Goal: Task Accomplishment & Management: Complete application form

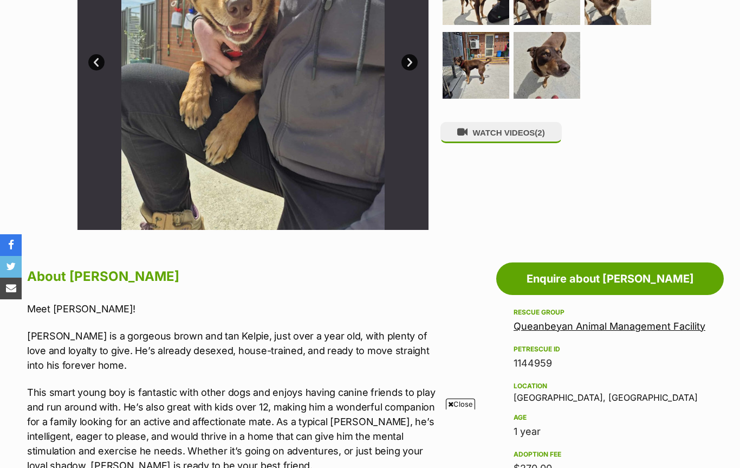
scroll to position [284, 0]
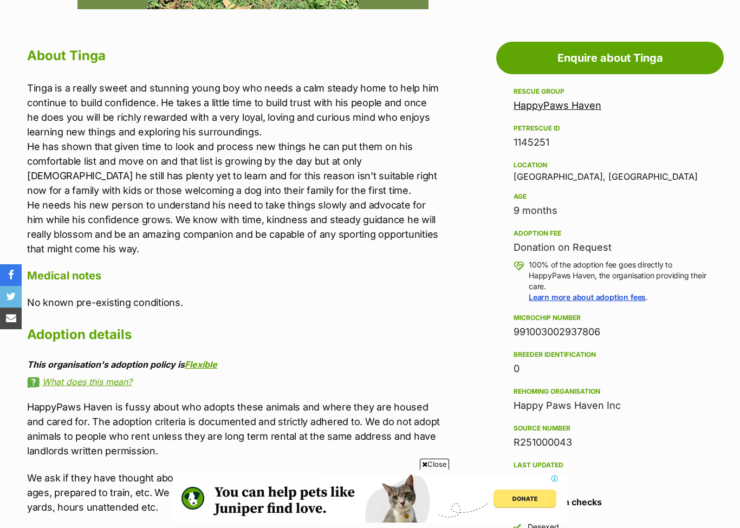
click at [535, 106] on link "HappyPaws Haven" at bounding box center [558, 105] width 88 height 11
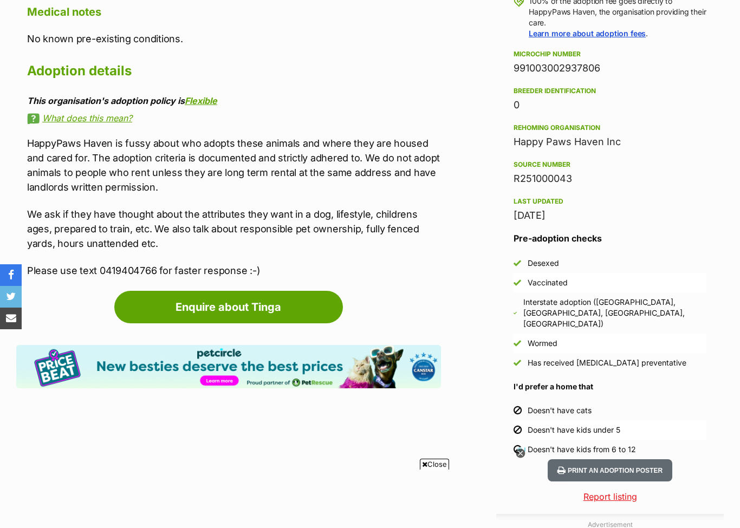
scroll to position [831, 0]
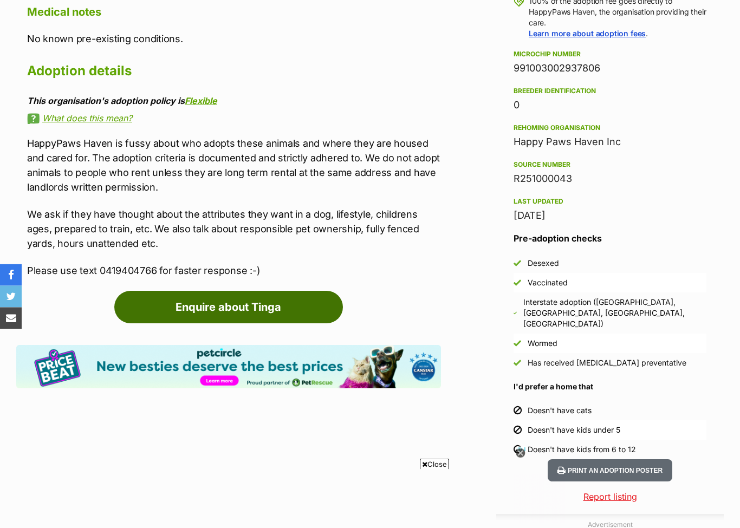
click at [253, 304] on link "Enquire about Tinga" at bounding box center [228, 308] width 229 height 33
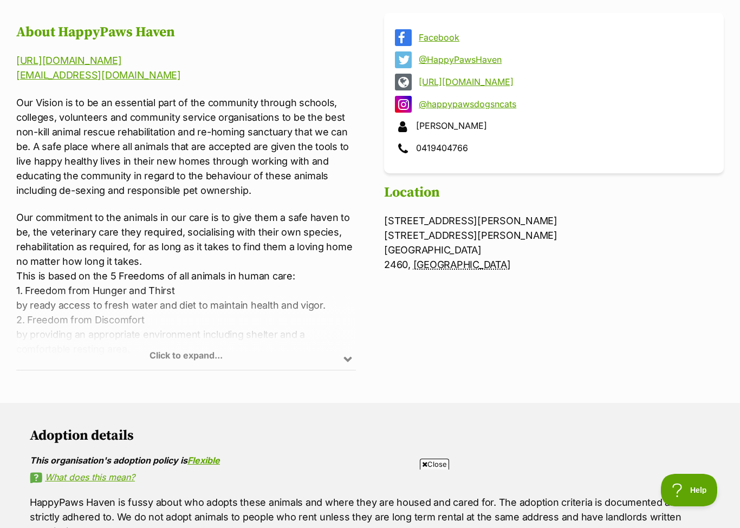
click at [190, 351] on div "Click to expand..." at bounding box center [186, 328] width 340 height 85
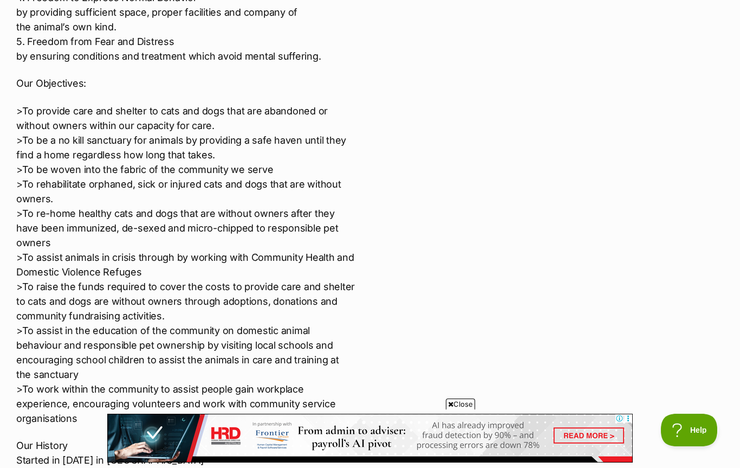
scroll to position [714, 0]
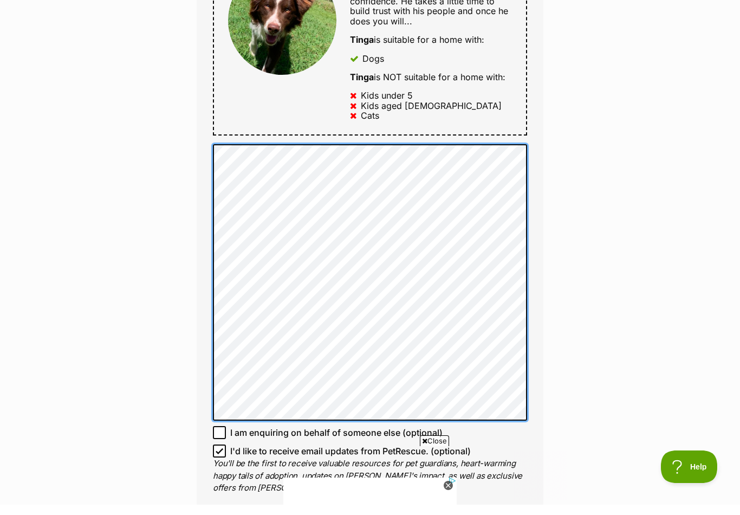
scroll to position [631, 0]
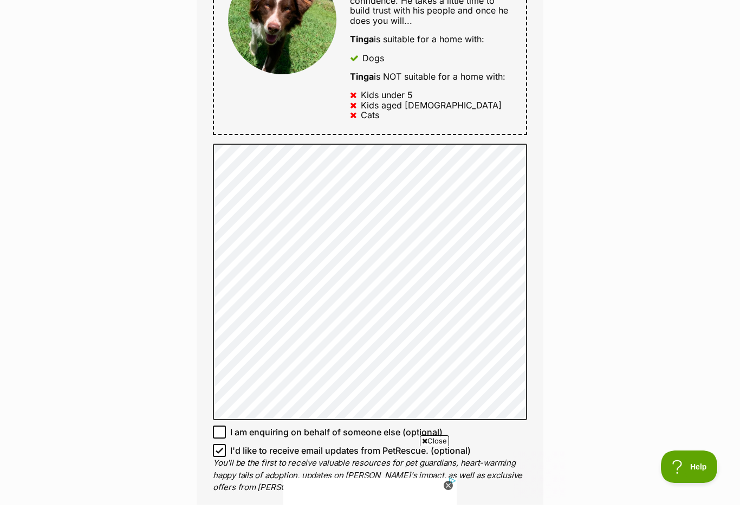
drag, startPoint x: 366, startPoint y: 306, endPoint x: -1, endPoint y: -642, distance: 1015.8
click at [0, 0] on html "Skip to main content Log in to favourite this pet Log in Or sign up Search PetR…" at bounding box center [370, 471] width 740 height 2204
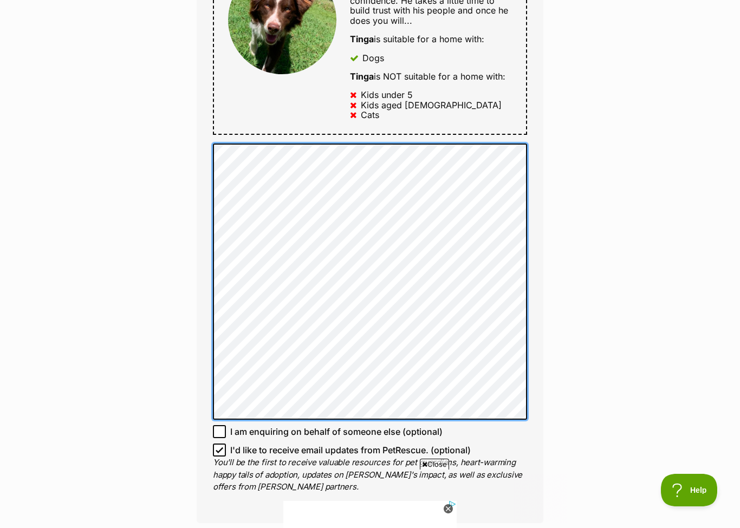
click at [0, 0] on html "Skip to main content Log in to favourite this pet Log in Or sign up Search PetR…" at bounding box center [370, 461] width 740 height 2204
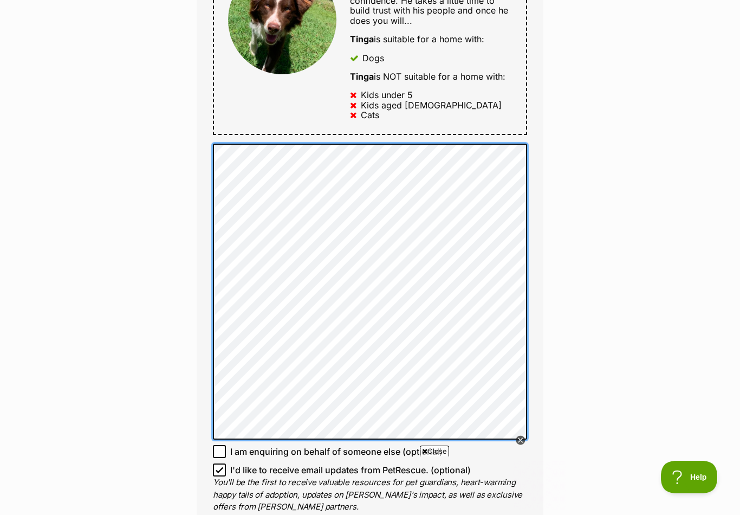
scroll to position [0, 0]
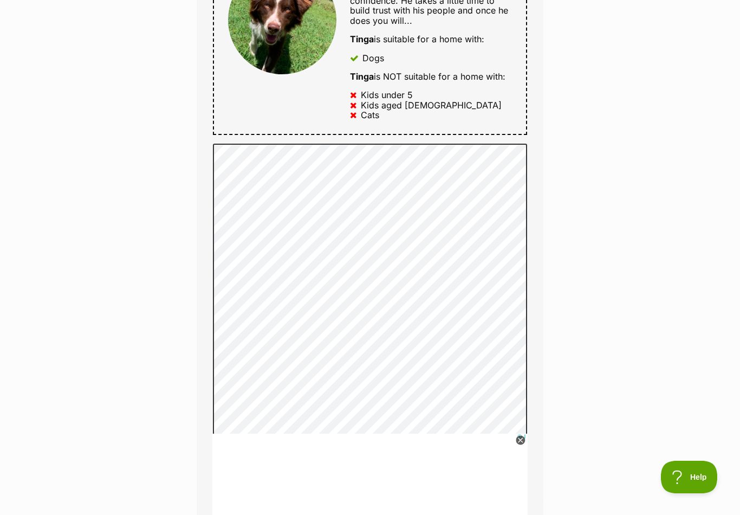
click at [0, 0] on html "Skip to main content Log in to favourite this pet Log in Or sign up Search PetR…" at bounding box center [370, 471] width 740 height 2224
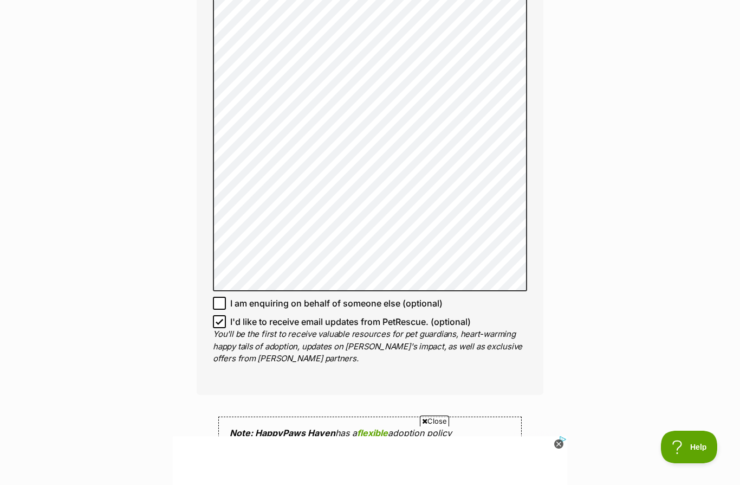
drag, startPoint x: 426, startPoint y: 224, endPoint x: -1, endPoint y: -839, distance: 1145.8
click at [0, 0] on html "Skip to main content Log in to favourite this pet Log in Or sign up Search PetR…" at bounding box center [370, 298] width 740 height 2273
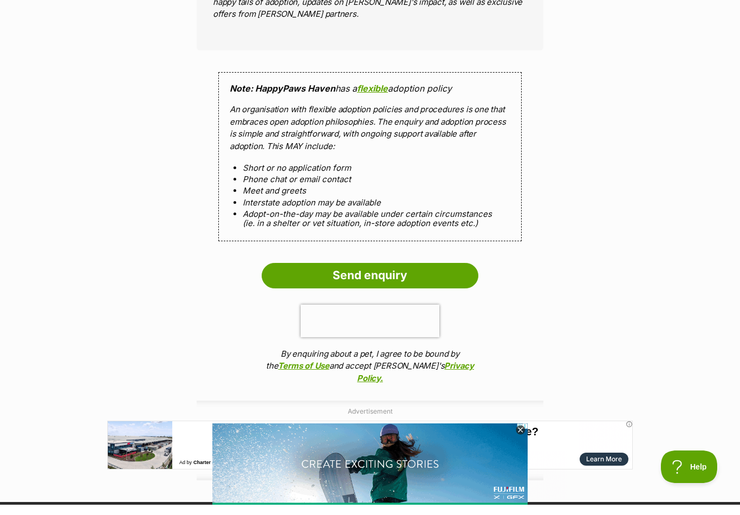
scroll to position [1291, 0]
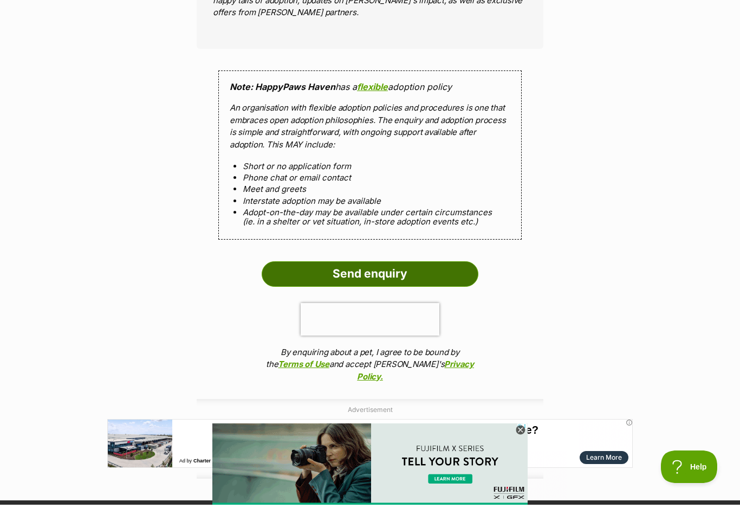
click at [347, 272] on input "Send enquiry" at bounding box center [370, 284] width 217 height 25
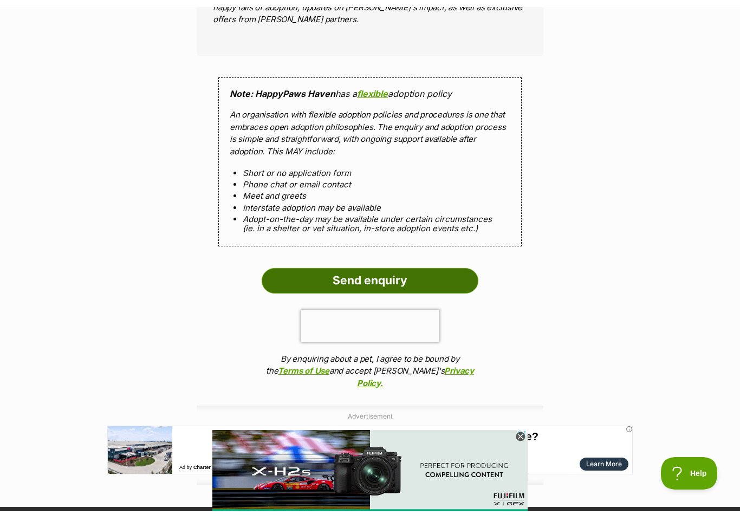
scroll to position [1302, 0]
